Goal: Browse casually: Explore the website without a specific task or goal

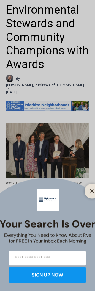
scroll to position [231, 0]
click at [88, 196] on button "Close" at bounding box center [92, 191] width 8 height 8
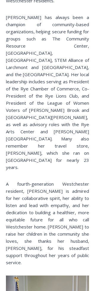
scroll to position [1265, 0]
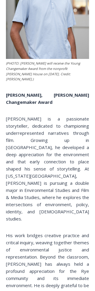
scroll to position [3492, 0]
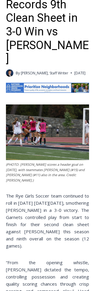
scroll to position [197, 0]
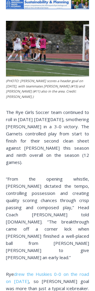
scroll to position [280, 0]
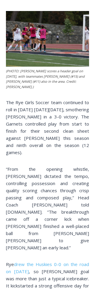
scroll to position [290, 0]
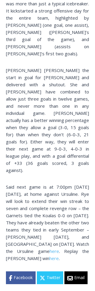
scroll to position [565, 0]
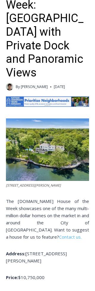
scroll to position [196, 0]
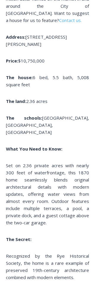
scroll to position [420, 0]
